Goal: Task Accomplishment & Management: Manage account settings

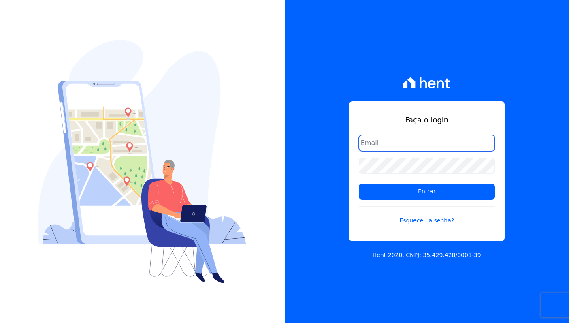
click at [0, 323] on com-1password-button at bounding box center [0, 323] width 0 height 0
type input "davinovaes.cel@gmail.com"
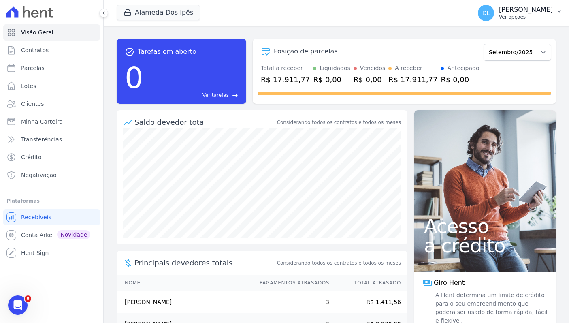
click at [532, 24] on button "DL Davi Lucas Novaes Ver opções" at bounding box center [521, 13] width 98 height 23
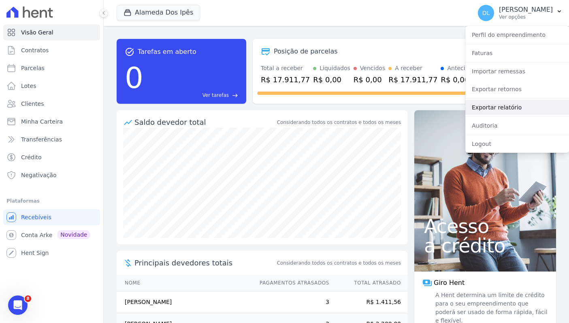
click at [483, 108] on link "Exportar relatório" at bounding box center [518, 107] width 104 height 15
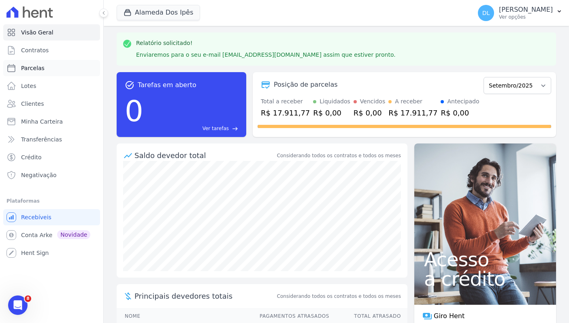
click at [49, 70] on link "Parcelas" at bounding box center [51, 68] width 97 height 16
select select
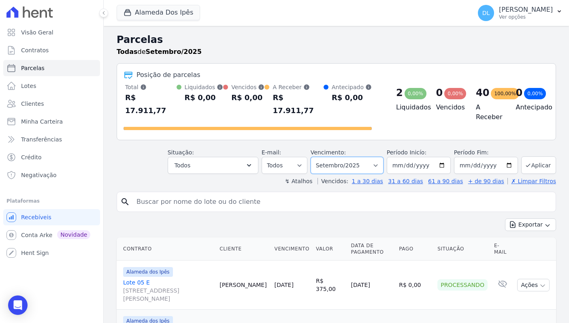
click at [366, 157] on select "Filtrar por período ──────── Todos os meses Setembro/2023 Outubro/2023 Novembro…" at bounding box center [347, 165] width 73 height 17
select select "all"
click at [319, 157] on select "Filtrar por período ──────── Todos os meses Setembro/2023 Outubro/2023 Novembro…" at bounding box center [347, 165] width 73 height 17
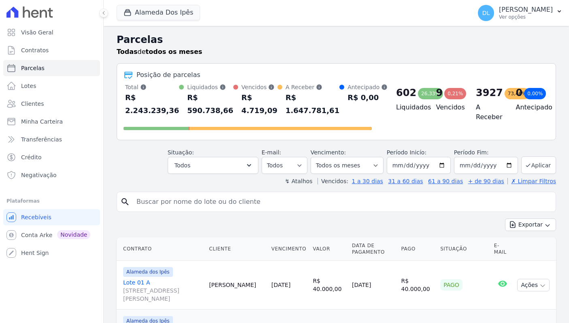
select select
click at [537, 224] on button "Exportar" at bounding box center [530, 224] width 51 height 13
click at [536, 256] on span "Exportar CSV" at bounding box center [530, 258] width 43 height 8
